Goal: Task Accomplishment & Management: Manage account settings

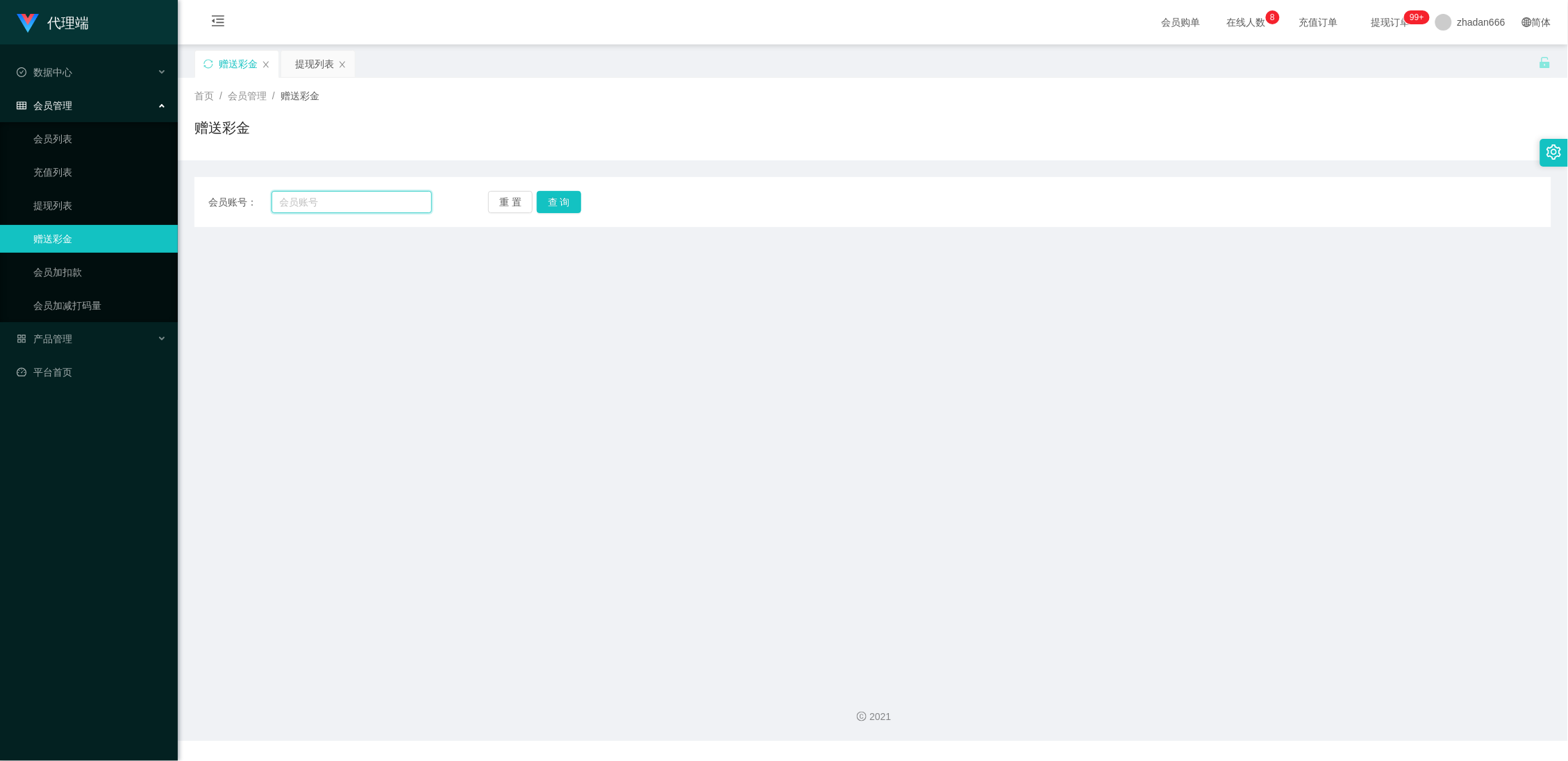
click at [378, 195] on input "text" at bounding box center [351, 202] width 161 height 22
paste input "84379214"
type input "84379214"
drag, startPoint x: 561, startPoint y: 200, endPoint x: 546, endPoint y: 192, distance: 17.0
click at [562, 199] on button "查 询" at bounding box center [559, 202] width 44 height 22
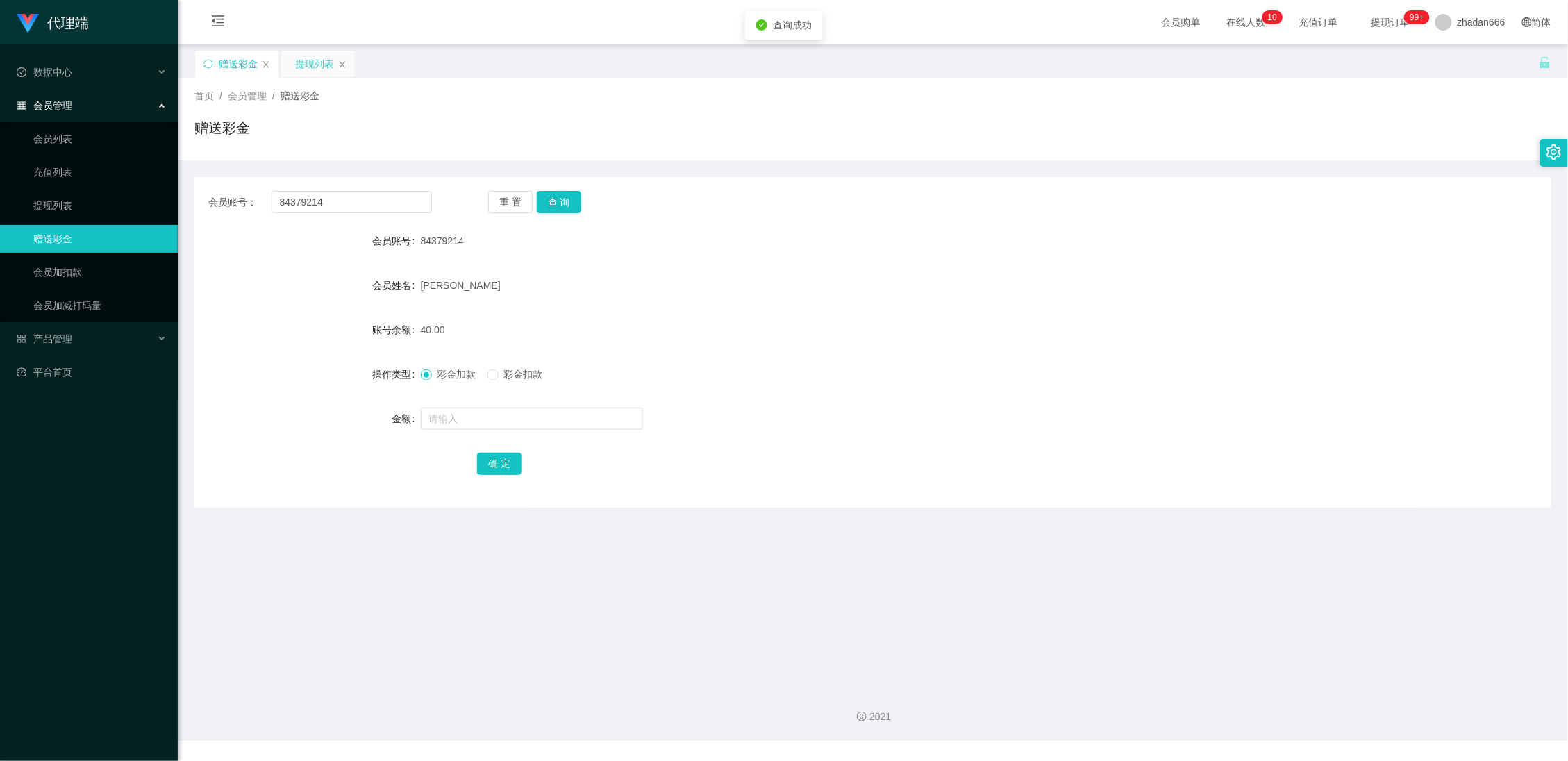
click at [312, 75] on div "提现列表" at bounding box center [314, 64] width 39 height 26
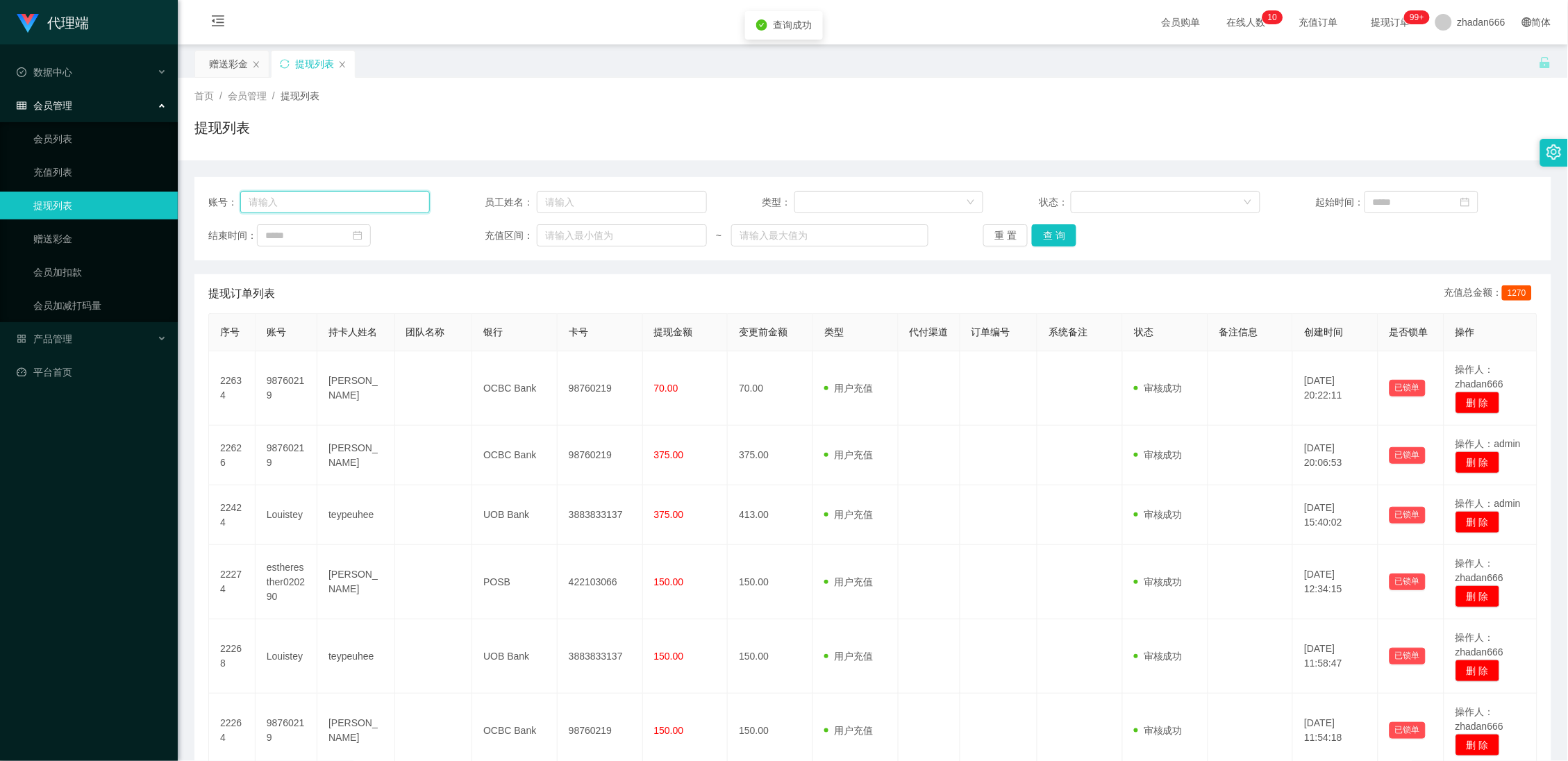
click at [317, 195] on input "text" at bounding box center [334, 202] width 189 height 22
paste input "84379214"
type input "84379214"
click at [1053, 238] on button "查 询" at bounding box center [1054, 235] width 44 height 22
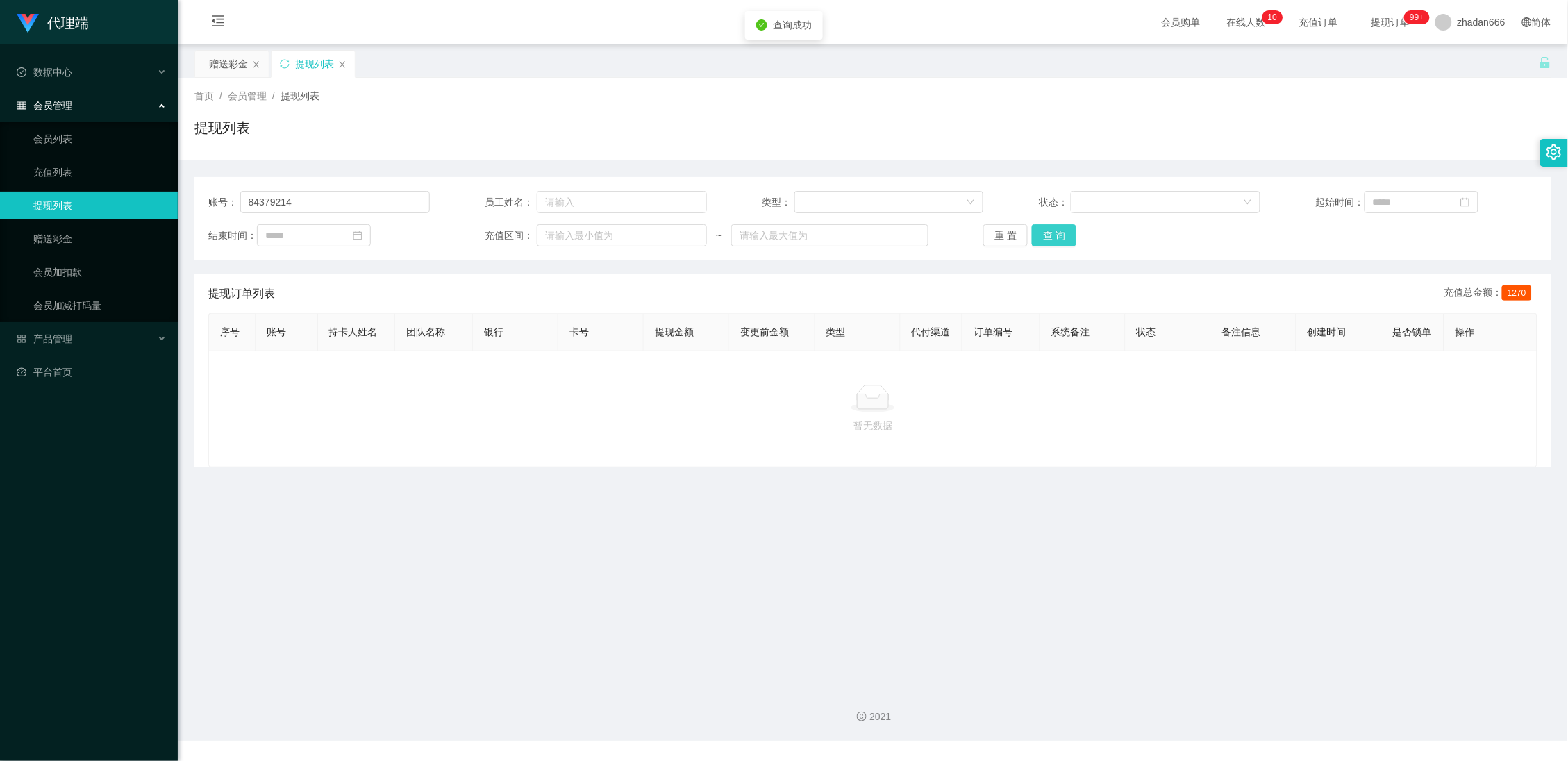
click at [1070, 239] on button "查 询" at bounding box center [1054, 235] width 44 height 22
click at [294, 237] on input at bounding box center [314, 235] width 114 height 22
click at [247, 57] on div "赠送彩金" at bounding box center [228, 64] width 39 height 26
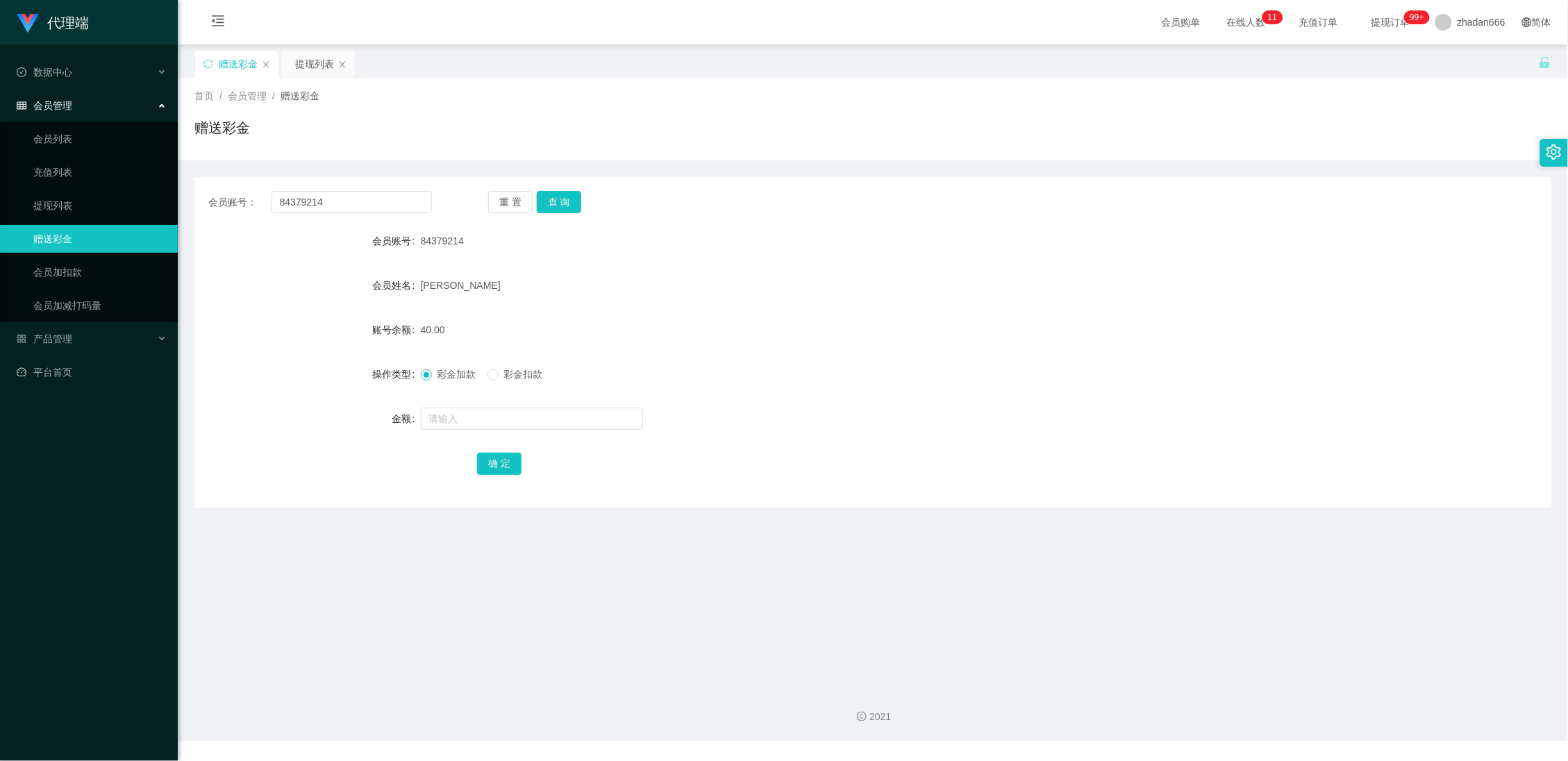
click at [303, 102] on div "首页 / 会员管理 / 赠送彩金 /" at bounding box center [872, 97] width 1357 height 15
click at [877, 149] on div "首页 / 会员管理 / 赠送彩金 / 赠送彩金" at bounding box center [872, 119] width 1390 height 83
click at [79, 139] on link "会员列表" at bounding box center [100, 139] width 134 height 28
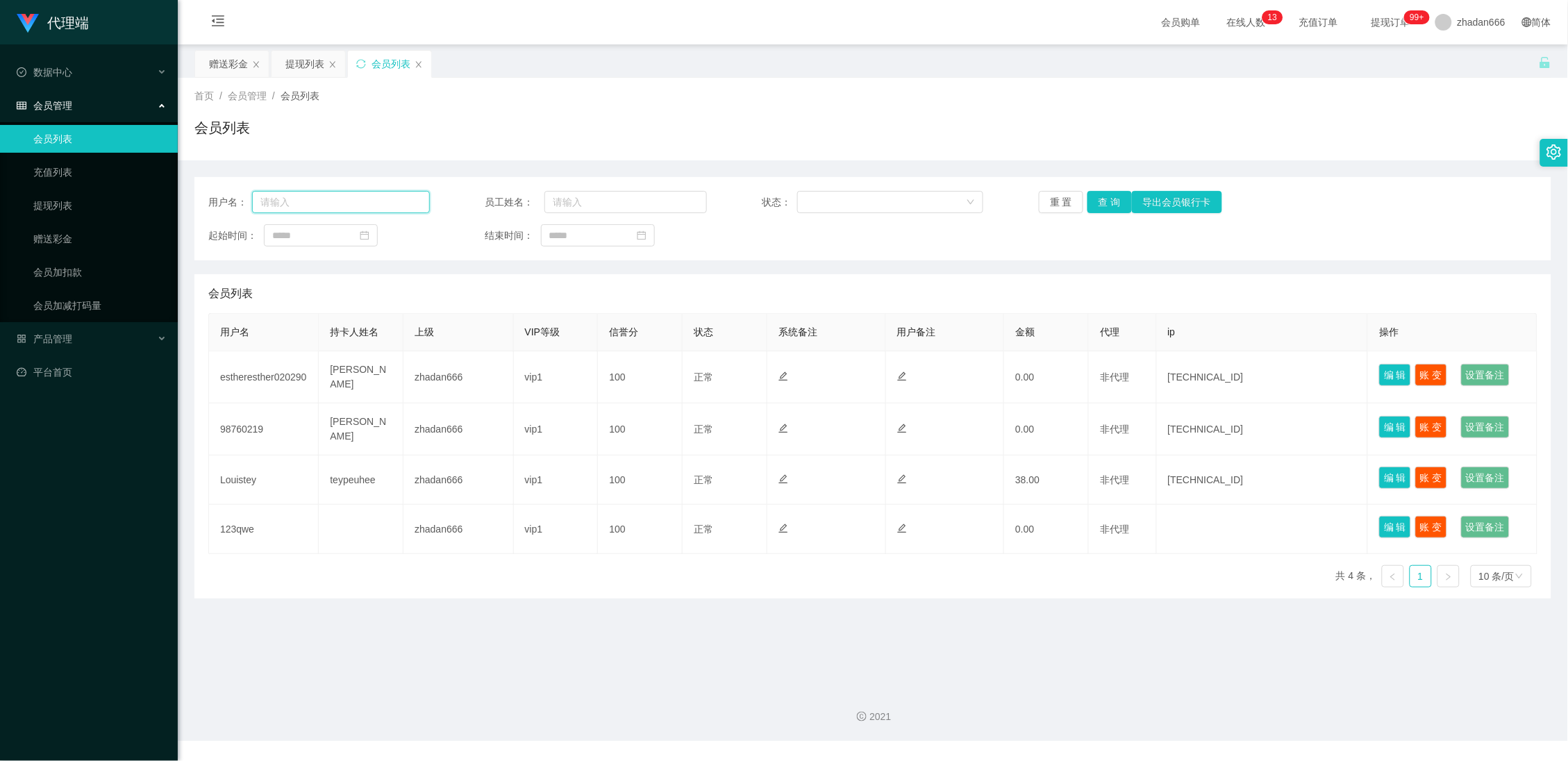
click at [320, 213] on input "text" at bounding box center [341, 202] width 178 height 22
paste input "84379214"
type input "84379214"
drag, startPoint x: 1057, startPoint y: 202, endPoint x: 1135, endPoint y: 244, distance: 88.6
click at [1136, 248] on div "用户名： 84379214 员工姓名： 状态： 重 置 查 询 导出会员银行卡 起始时间： 结束时间：" at bounding box center [872, 219] width 1357 height 84
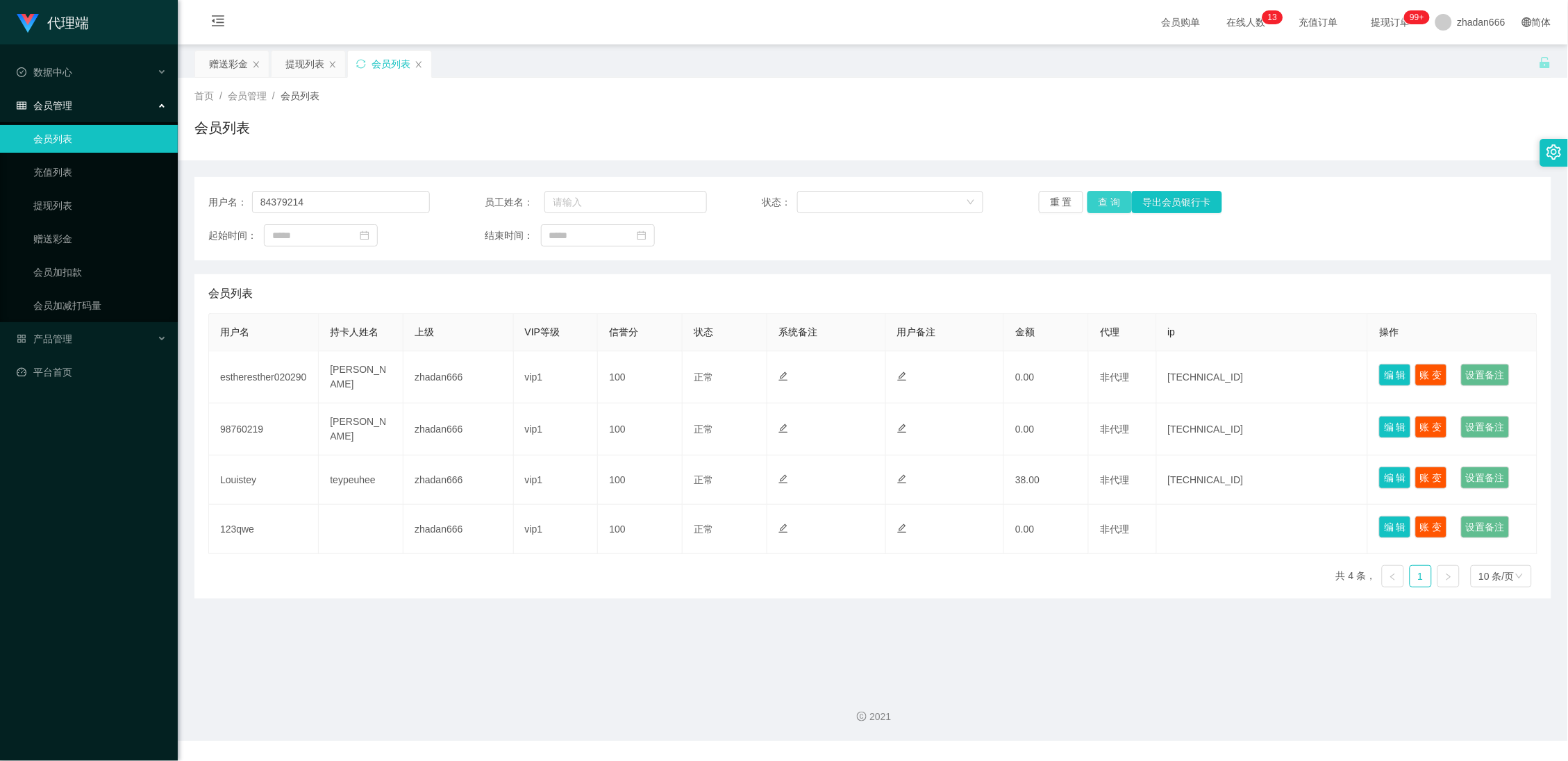
click at [1097, 192] on button "查 询" at bounding box center [1110, 202] width 44 height 22
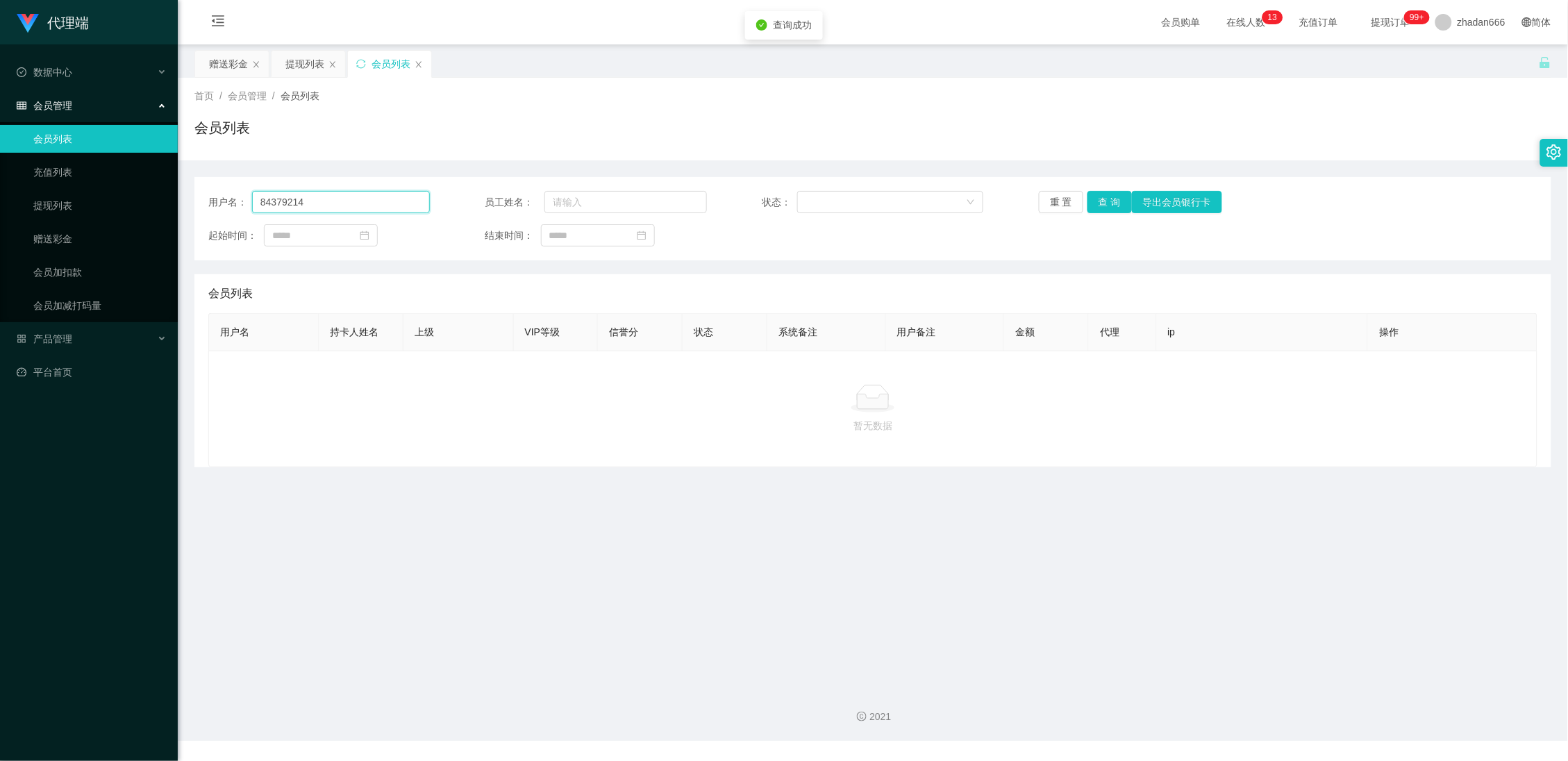
click at [376, 193] on input "84379214" at bounding box center [341, 202] width 178 height 22
click at [1170, 197] on button "导出会员银行卡" at bounding box center [1177, 202] width 90 height 22
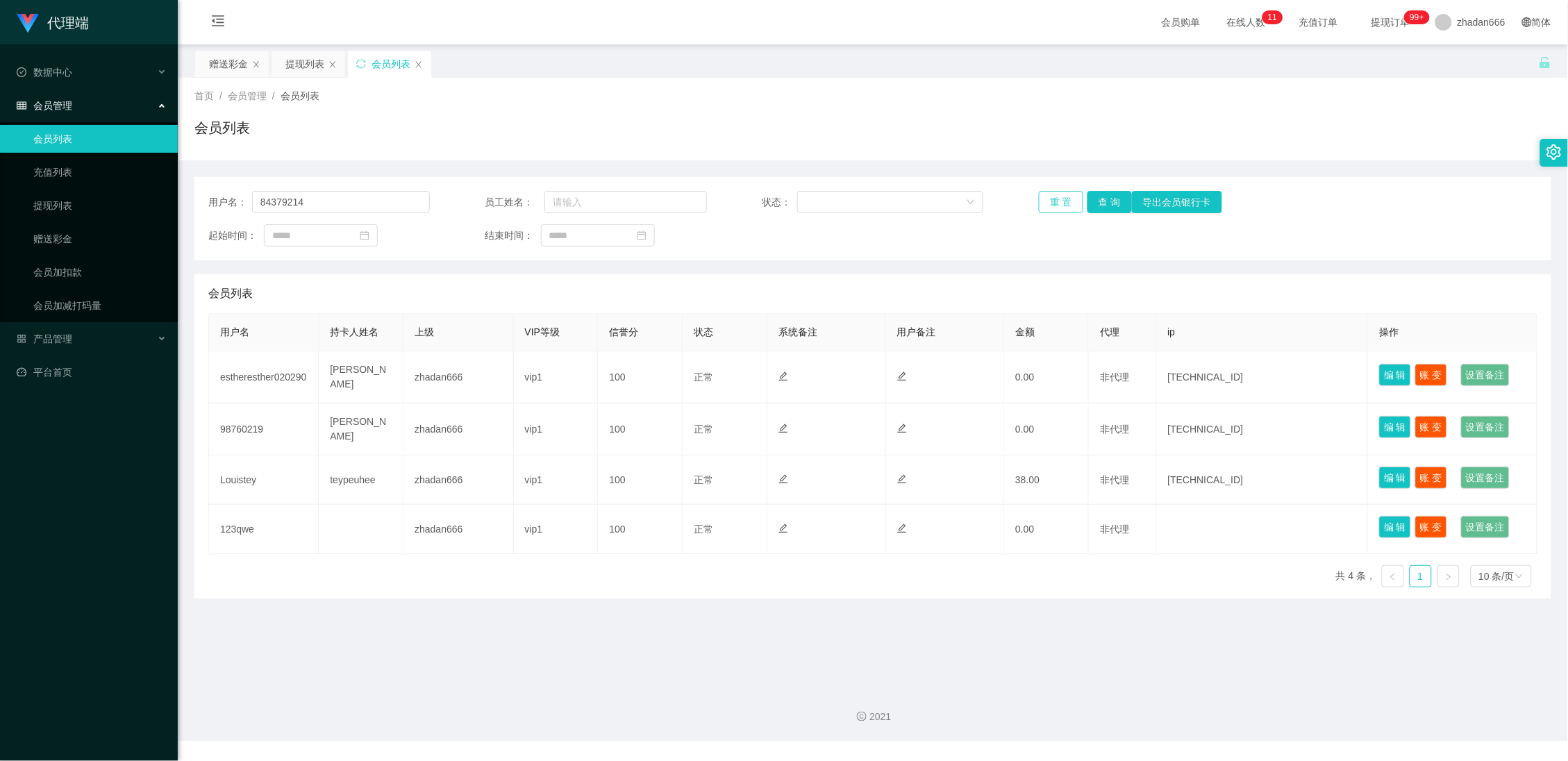
type input "84379214"
click at [1052, 206] on button "重 置" at bounding box center [1061, 202] width 44 height 22
